Goal: Find specific page/section: Find specific page/section

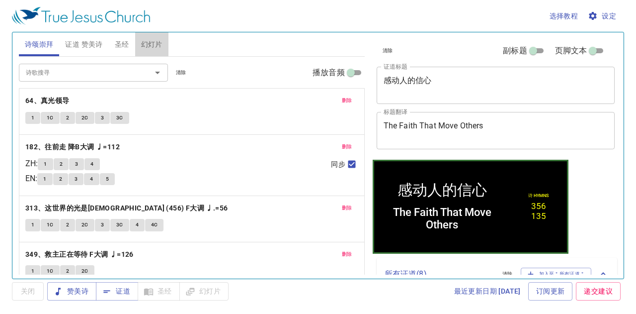
click at [160, 46] on span "幻灯片" at bounding box center [151, 44] width 21 height 12
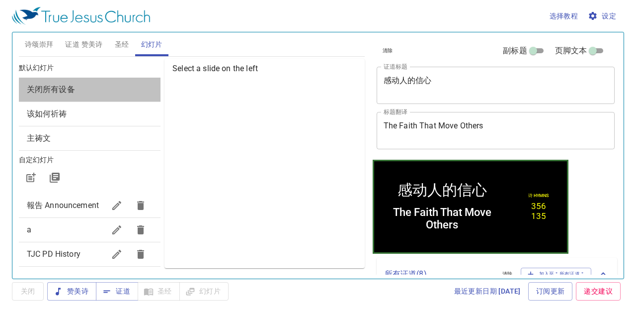
click at [133, 88] on span "关闭所有设备" at bounding box center [90, 89] width 126 height 12
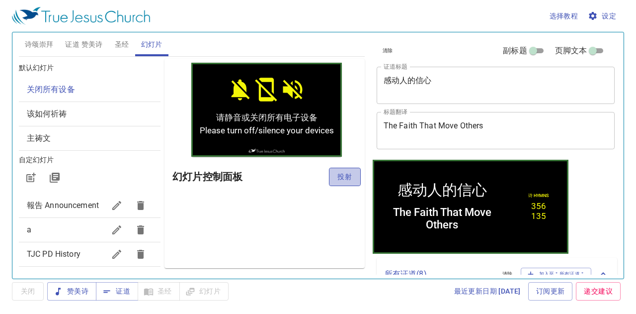
click at [344, 173] on span "投射" at bounding box center [345, 176] width 16 height 12
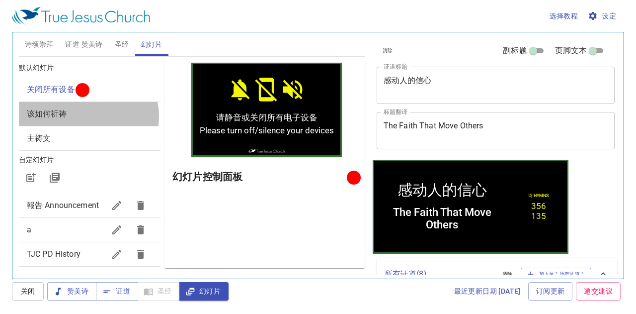
click at [87, 116] on span "该如何祈祷" at bounding box center [90, 114] width 126 height 12
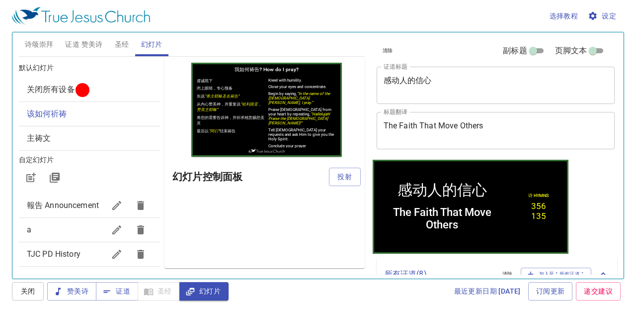
click at [85, 40] on span "证道 赞美诗" at bounding box center [83, 44] width 37 height 12
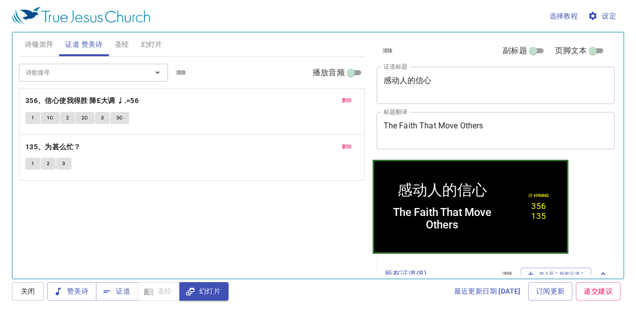
click at [184, 70] on span "清除" at bounding box center [181, 72] width 10 height 9
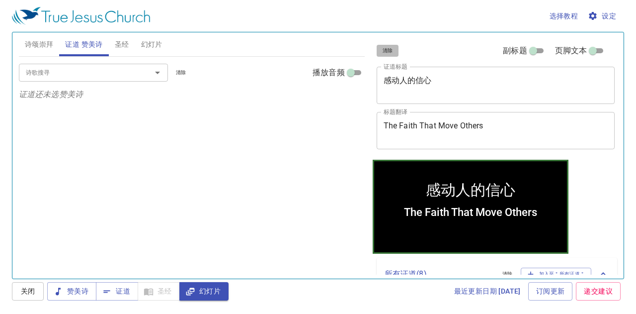
click at [387, 51] on span "清除" at bounding box center [388, 50] width 10 height 9
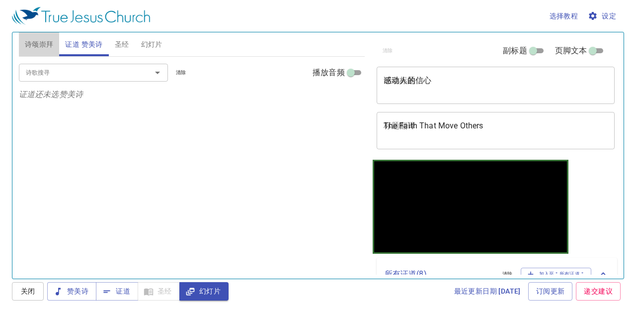
click at [54, 46] on button "诗颂崇拜" at bounding box center [39, 44] width 41 height 24
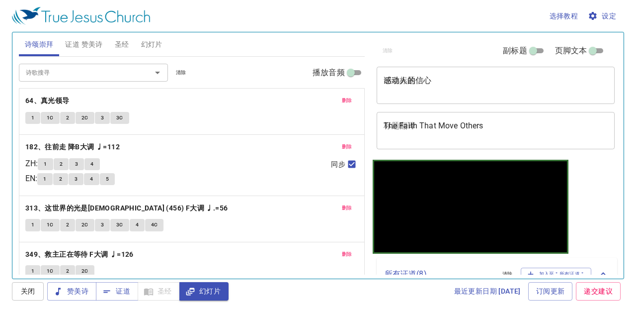
click at [176, 73] on span "清除" at bounding box center [181, 72] width 10 height 9
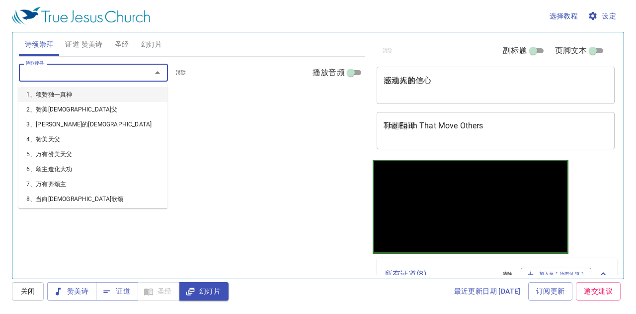
click at [103, 73] on input "诗歌搜寻" at bounding box center [79, 72] width 114 height 11
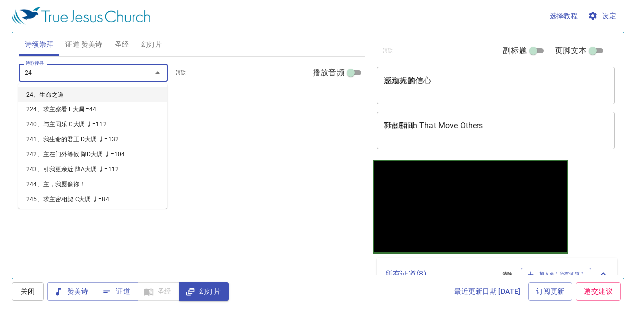
type input "241"
type input "242"
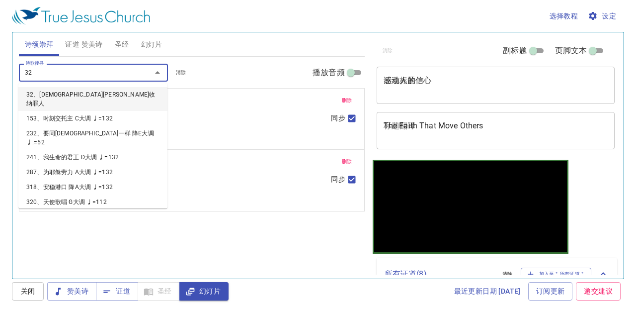
type input "326"
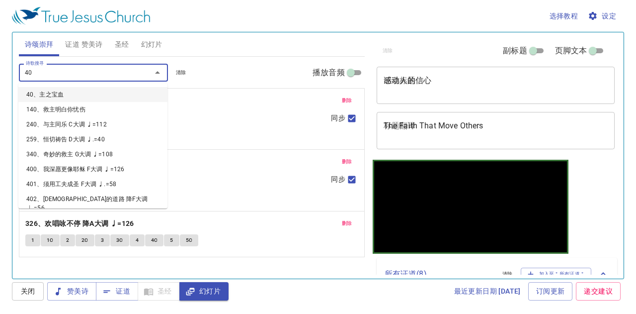
type input "402"
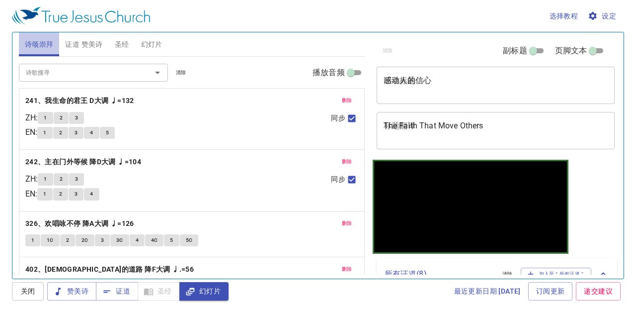
click at [24, 42] on button "诗颂崇拜" at bounding box center [39, 44] width 41 height 24
click at [67, 98] on b "241、我生命的君王 D大调 ♩=132" at bounding box center [79, 100] width 109 height 12
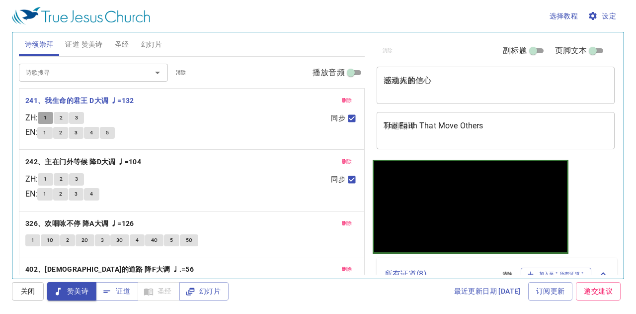
click at [47, 117] on span "1" at bounding box center [45, 117] width 3 height 9
click at [78, 36] on button "证道 赞美诗" at bounding box center [83, 44] width 49 height 24
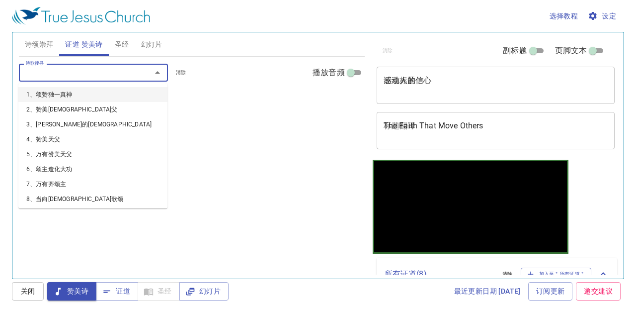
click at [77, 72] on input "诗歌搜寻" at bounding box center [79, 72] width 114 height 11
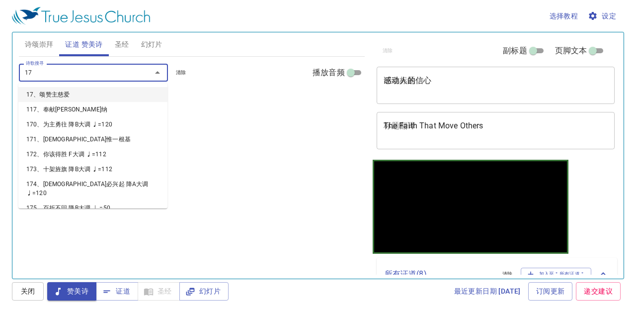
type input "177"
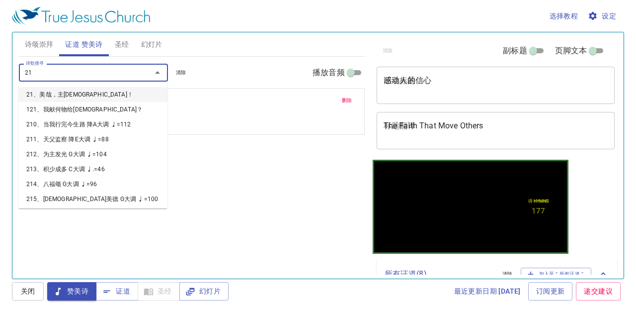
type input "218"
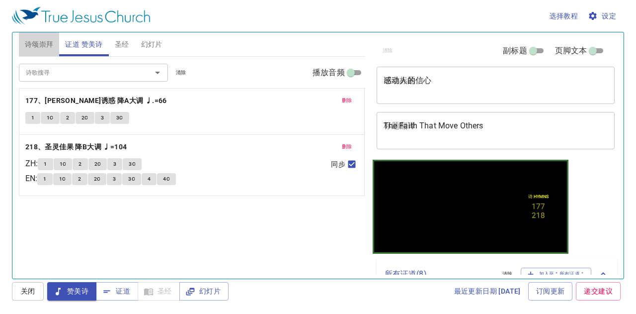
click at [42, 41] on span "诗颂崇拜" at bounding box center [39, 44] width 29 height 12
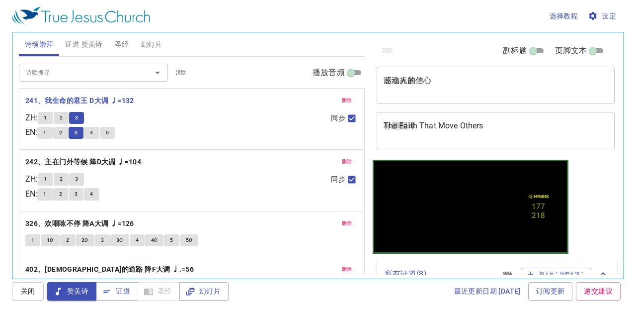
click at [84, 165] on b "242、主在门外等候 降D大调 ♩=104" at bounding box center [83, 162] width 116 height 12
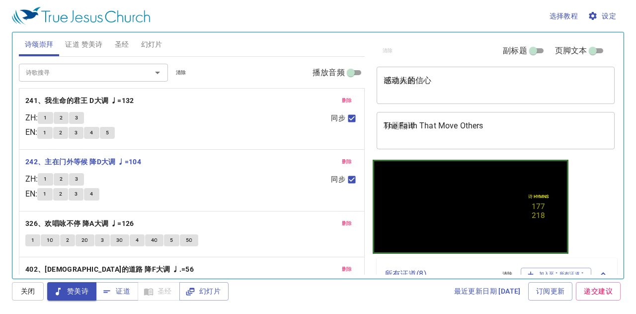
click at [391, 92] on textarea "感动人的信心" at bounding box center [496, 85] width 225 height 19
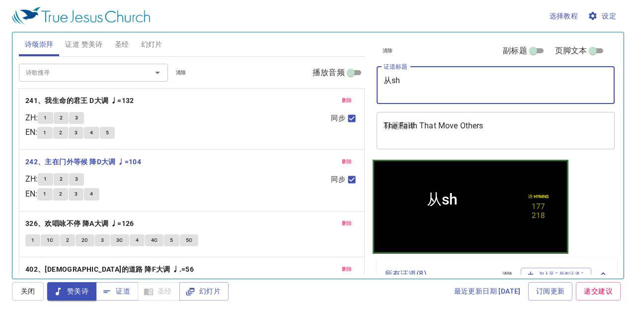
type textarea "从s"
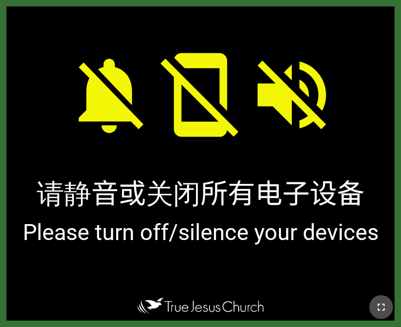
click at [382, 302] on icon "button" at bounding box center [382, 307] width 12 height 12
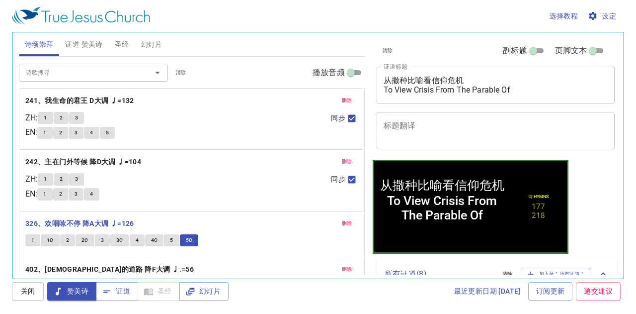
click at [90, 266] on b "402、[DEMOGRAPHIC_DATA]的道路 降F大调 ♩.=56" at bounding box center [109, 269] width 168 height 12
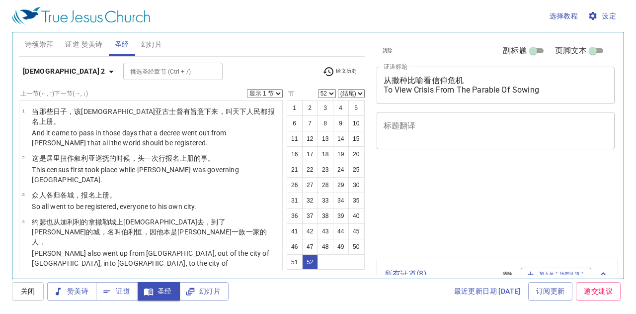
select select "52"
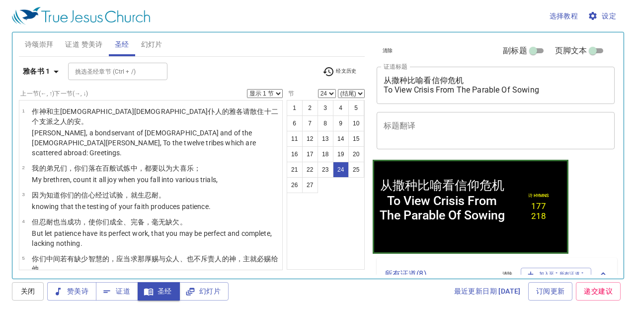
click at [356, 167] on button "25" at bounding box center [356, 169] width 16 height 16
select select "25"
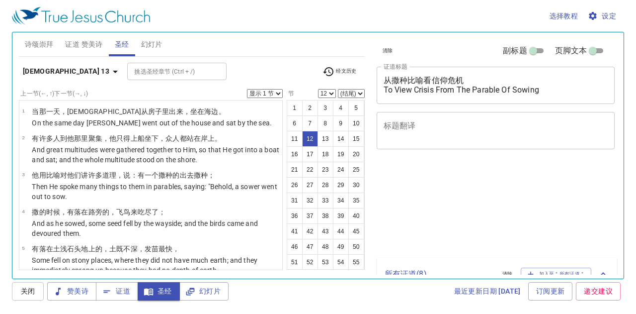
select select "12"
select select "15"
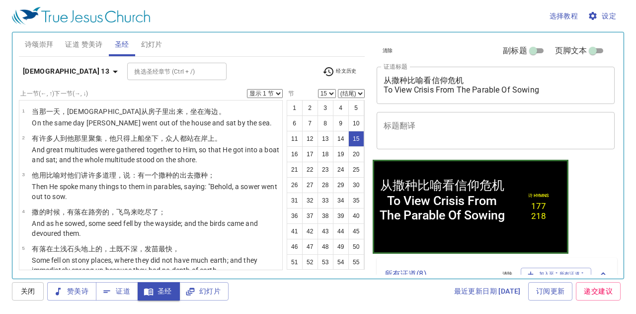
scroll to position [412, 0]
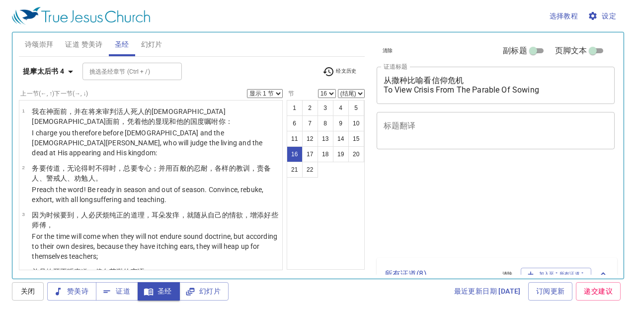
select select "16"
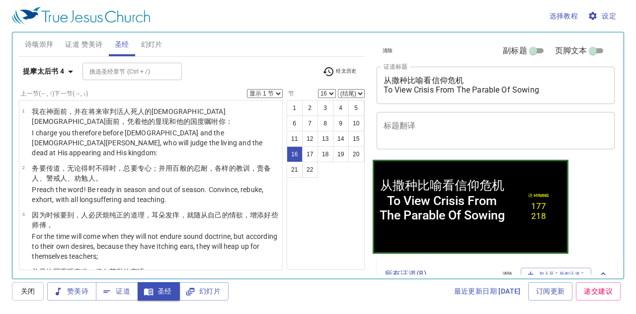
scroll to position [707, 0]
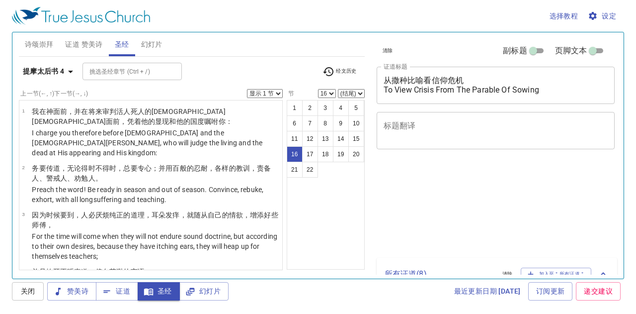
select select "16"
